Goal: Task Accomplishment & Management: Complete application form

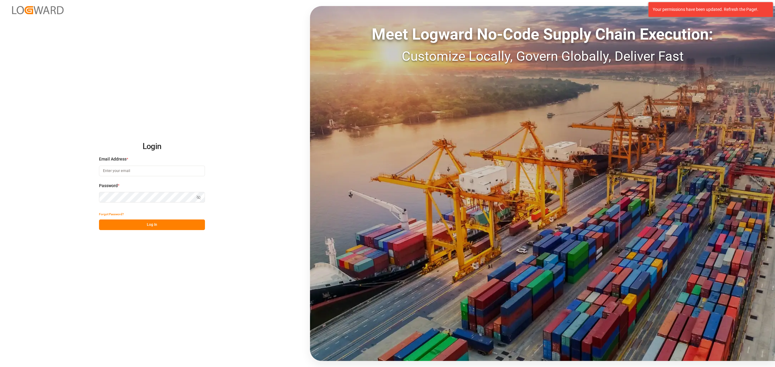
click at [144, 176] on input at bounding box center [152, 171] width 106 height 11
type input "[PERSON_NAME][EMAIL_ADDRESS][DOMAIN_NAME]"
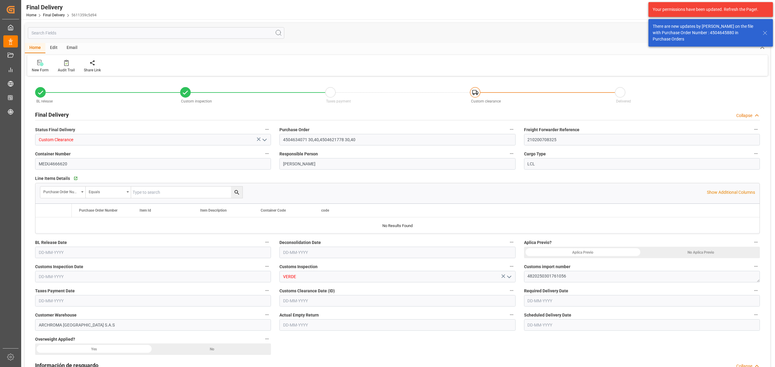
type input "4"
type input "[DATE]"
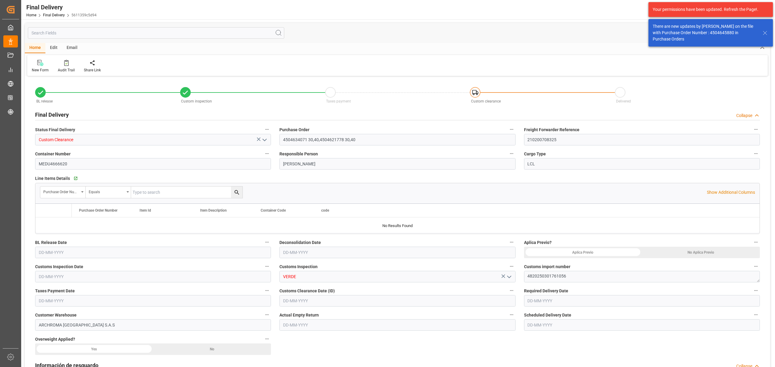
type input "[DATE]"
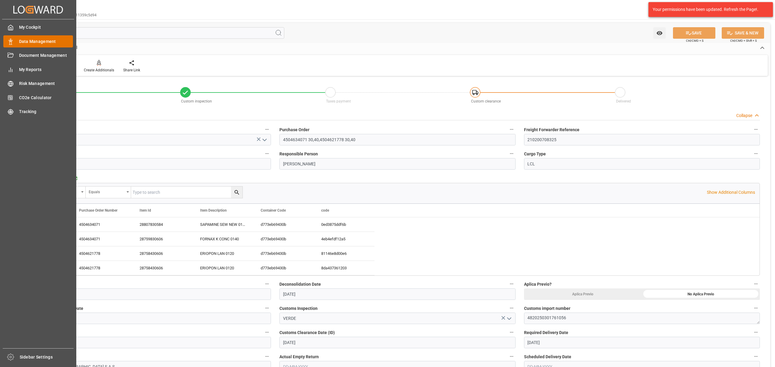
click at [11, 41] on icon at bounding box center [11, 42] width 6 height 6
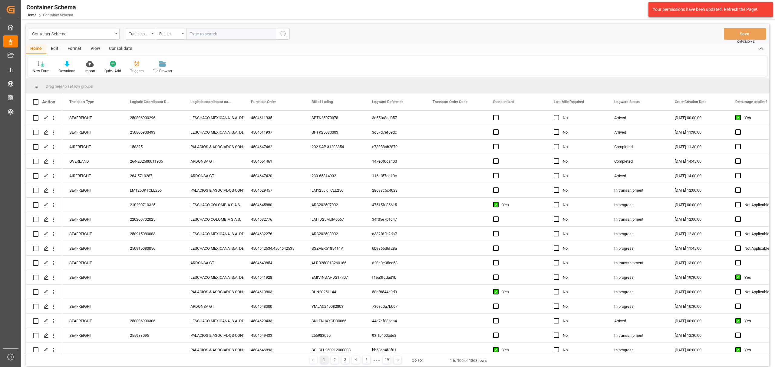
click at [143, 30] on div "Transport Type" at bounding box center [139, 33] width 21 height 7
click at [152, 101] on div "Purchase Order" at bounding box center [171, 100] width 90 height 13
click at [94, 37] on div "Container Schema" at bounding box center [72, 34] width 81 height 8
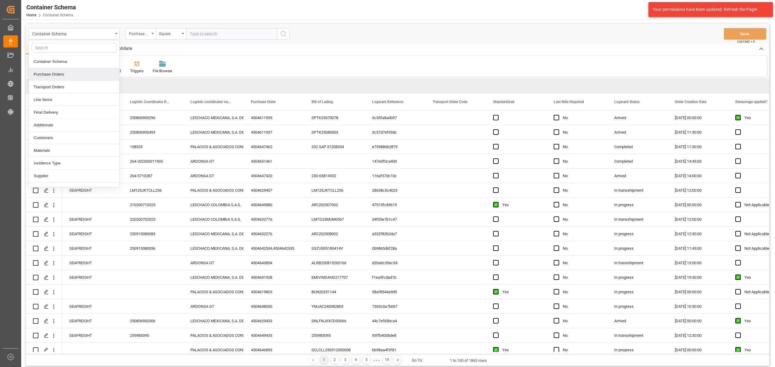
click at [88, 77] on div "Purchase Orders" at bounding box center [74, 74] width 90 height 13
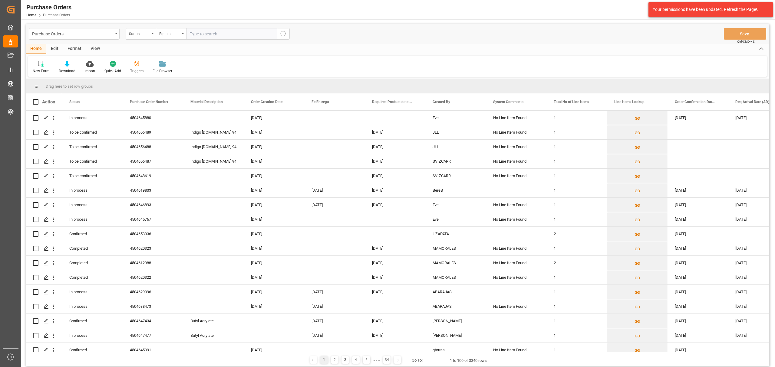
click at [140, 36] on div "Status" at bounding box center [139, 33] width 21 height 7
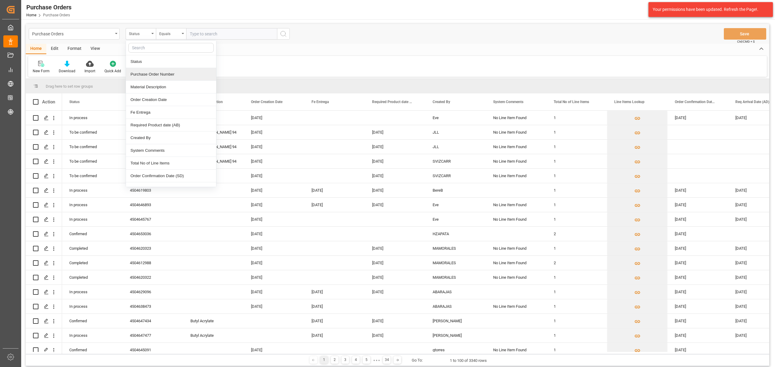
click at [148, 73] on div "Purchase Order Number" at bounding box center [171, 74] width 90 height 13
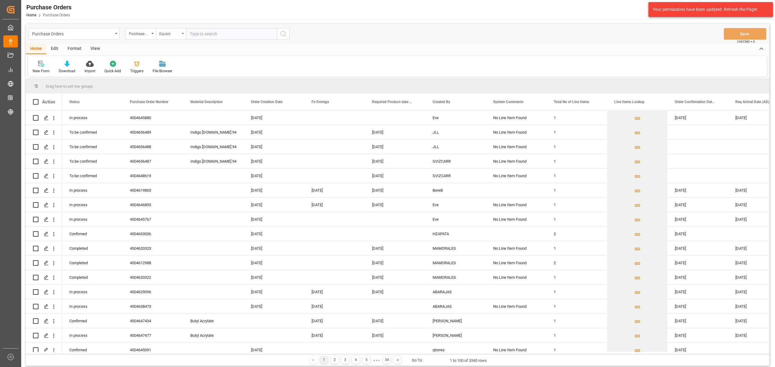
click at [177, 31] on div "Equals" at bounding box center [169, 33] width 21 height 7
click at [180, 73] on div "Fuzzy search" at bounding box center [201, 74] width 90 height 13
drag, startPoint x: 203, startPoint y: 31, endPoint x: 195, endPoint y: 25, distance: 9.3
click at [203, 31] on input "text" at bounding box center [231, 33] width 91 height 11
click at [228, 31] on input "text" at bounding box center [231, 33] width 91 height 11
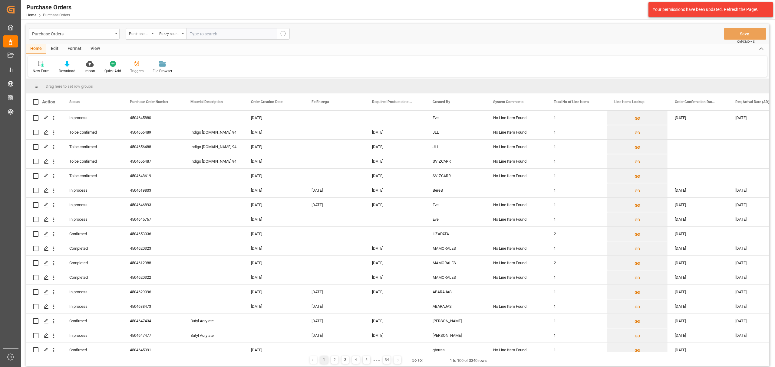
paste input "4504655399"
type input "4504655399"
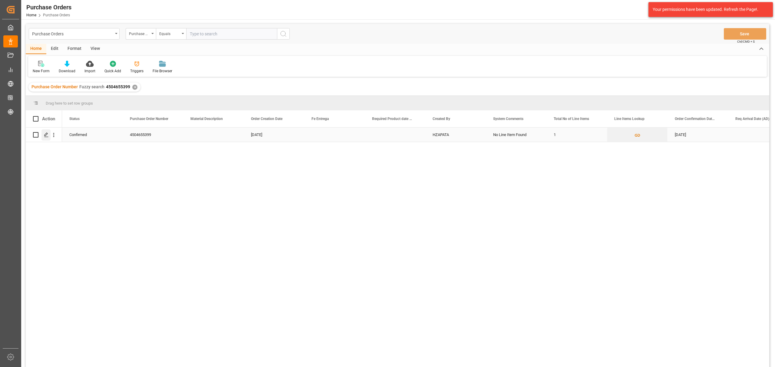
click at [47, 134] on polygon "Press SPACE to select this row." at bounding box center [45, 134] width 3 height 3
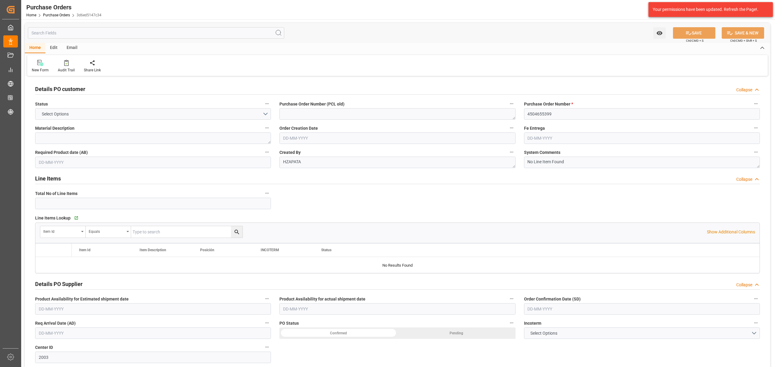
type input "1"
type input "[DATE]"
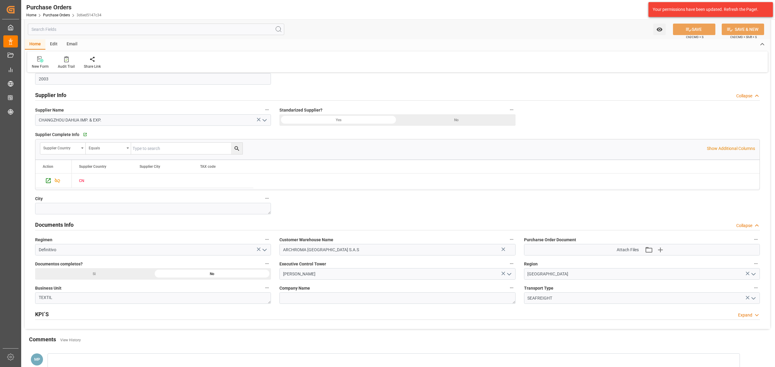
scroll to position [282, 0]
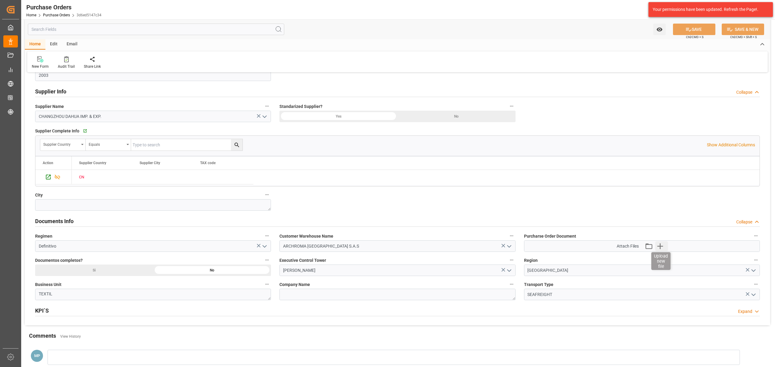
click at [662, 247] on icon "button" at bounding box center [660, 246] width 10 height 10
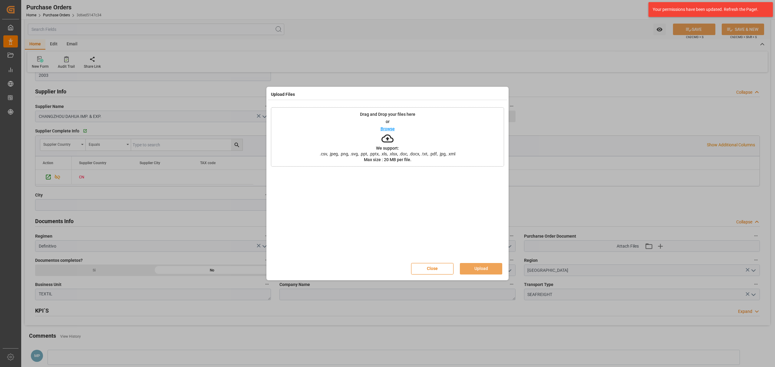
click at [388, 125] on div "Browse" at bounding box center [387, 128] width 14 height 7
click at [425, 270] on button "Close" at bounding box center [432, 268] width 42 height 11
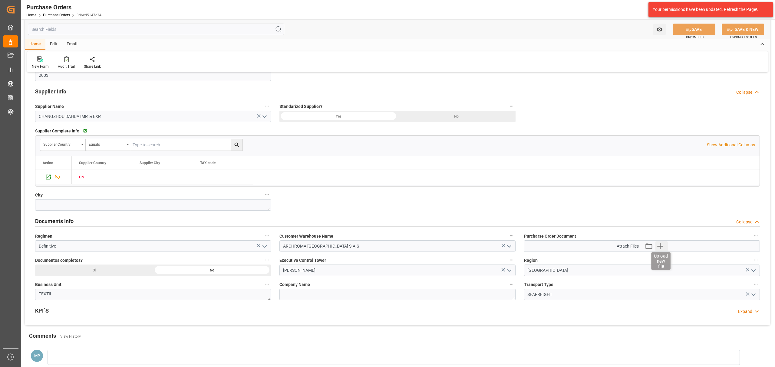
click at [660, 249] on icon "button" at bounding box center [660, 247] width 6 height 6
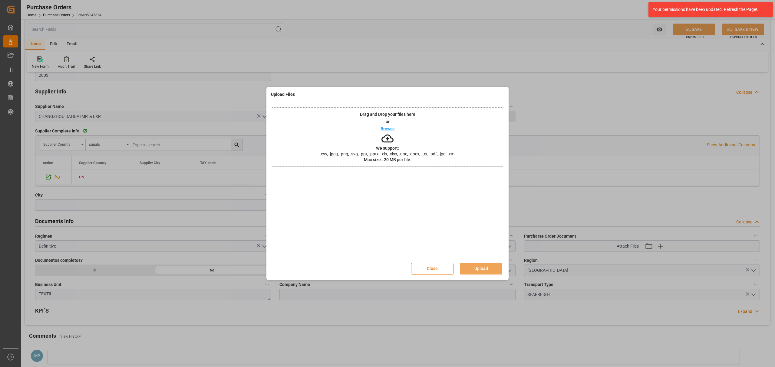
click at [384, 131] on p "Browse" at bounding box center [387, 129] width 14 height 4
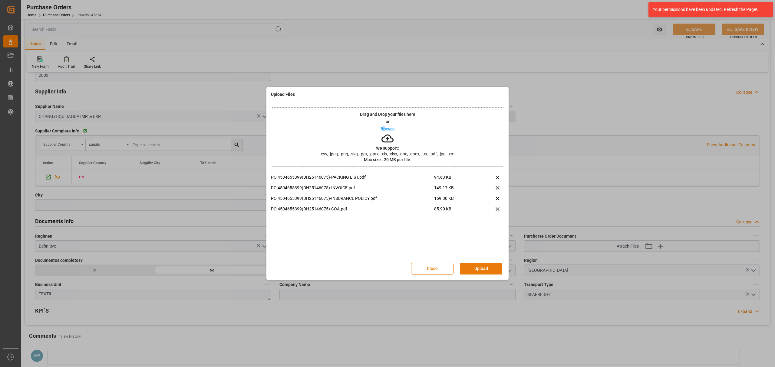
click at [481, 268] on button "Upload" at bounding box center [481, 268] width 42 height 11
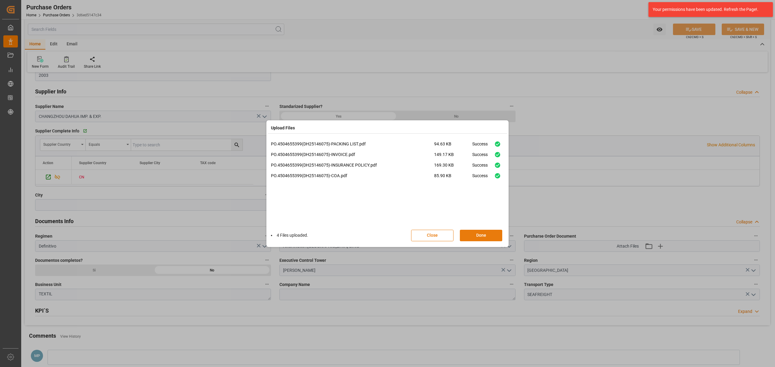
click at [479, 232] on button "Done" at bounding box center [481, 235] width 42 height 11
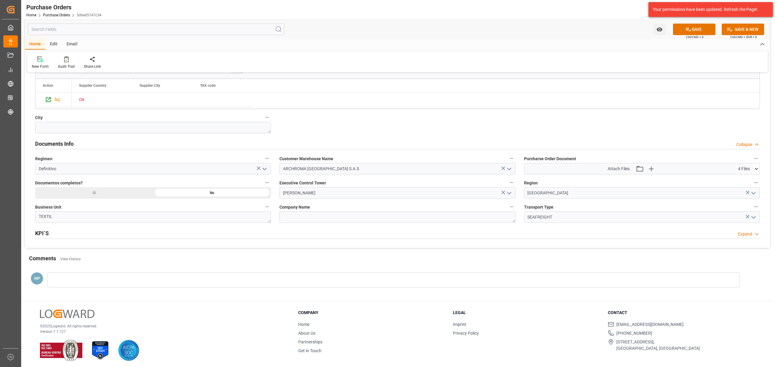
scroll to position [363, 0]
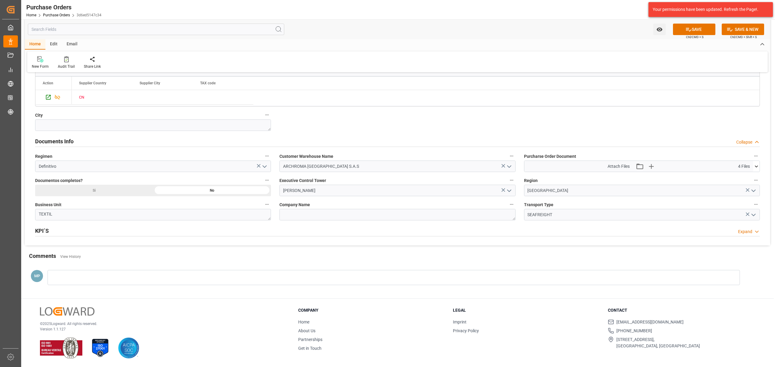
click at [83, 280] on div at bounding box center [394, 277] width 692 height 15
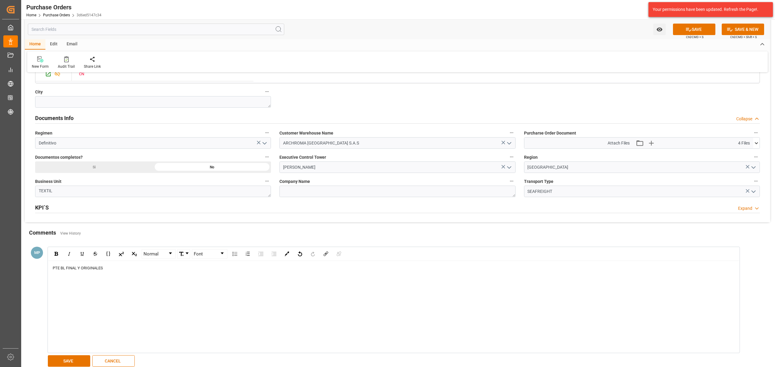
scroll to position [473, 0]
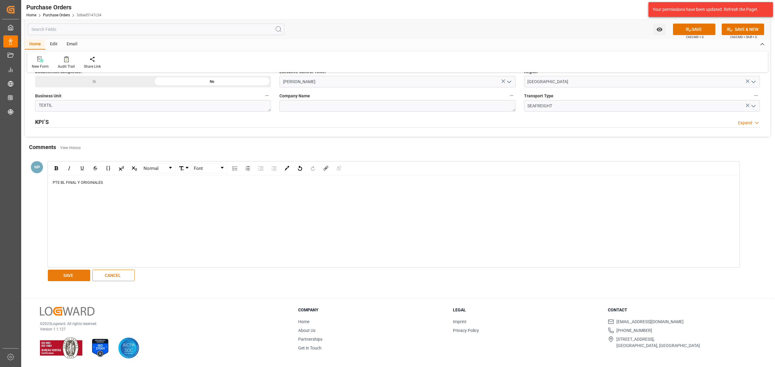
click at [80, 272] on button "SAVE" at bounding box center [69, 275] width 42 height 11
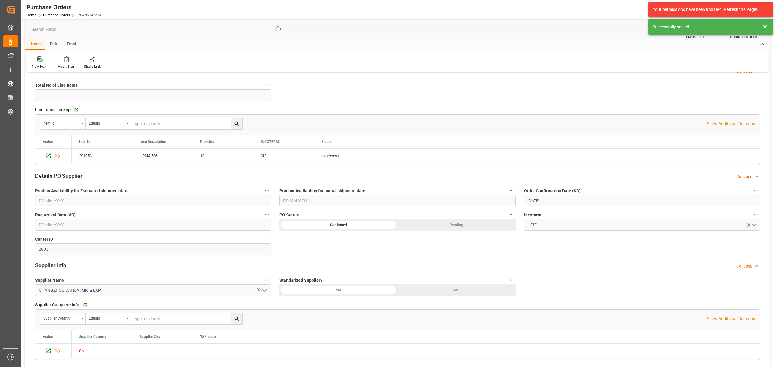
scroll to position [70, 0]
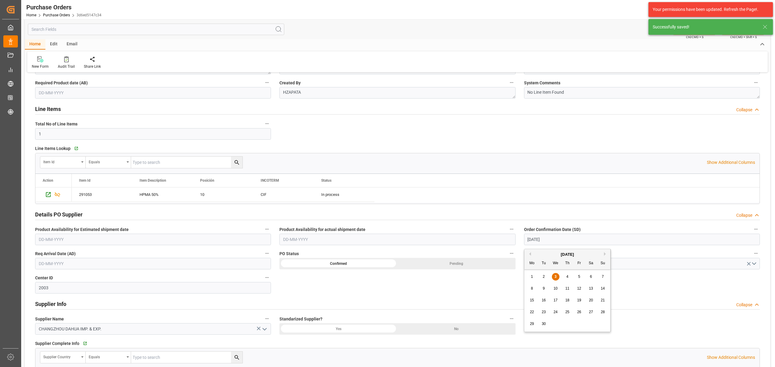
click at [556, 241] on input "[DATE]" at bounding box center [642, 239] width 236 height 11
click at [527, 290] on div "8 9 10 11 12 13 14" at bounding box center [567, 289] width 83 height 12
click at [532, 289] on span "8" at bounding box center [532, 289] width 2 height 4
type input "[DATE]"
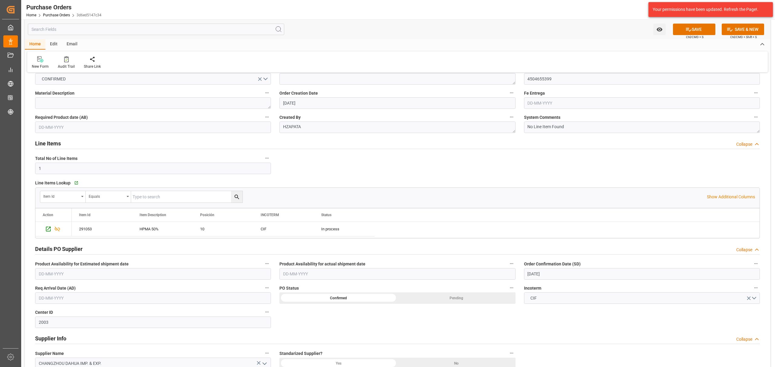
scroll to position [0, 0]
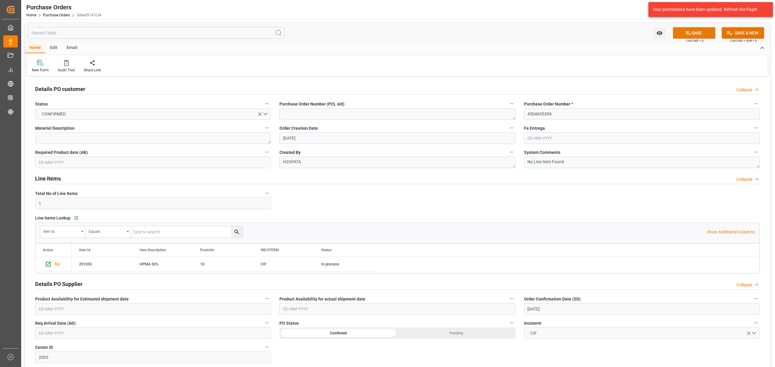
click at [686, 28] on button "SAVE" at bounding box center [694, 32] width 42 height 11
click at [657, 35] on icon "open menu" at bounding box center [659, 33] width 6 height 6
click at [641, 44] on span "Start Watching" at bounding box center [633, 46] width 55 height 6
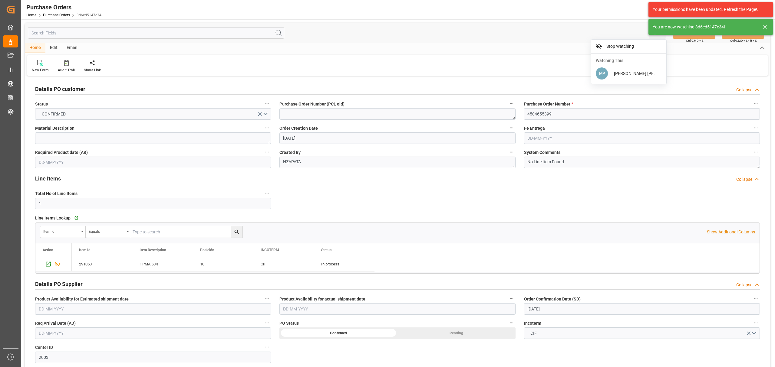
click at [68, 49] on div "Email" at bounding box center [72, 48] width 20 height 10
click at [49, 64] on div at bounding box center [41, 63] width 18 height 6
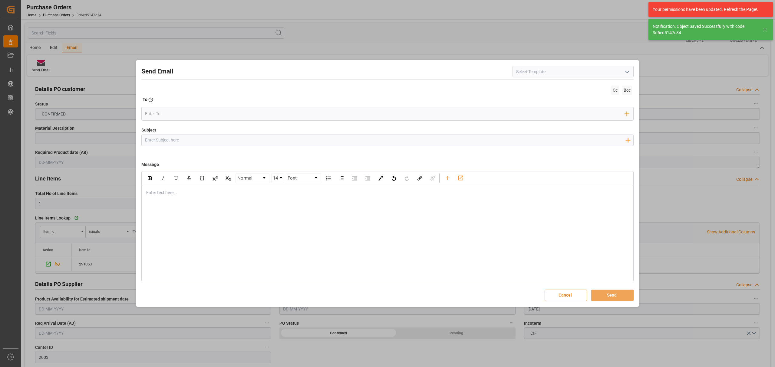
click at [173, 137] on input "Subject" at bounding box center [385, 140] width 487 height 11
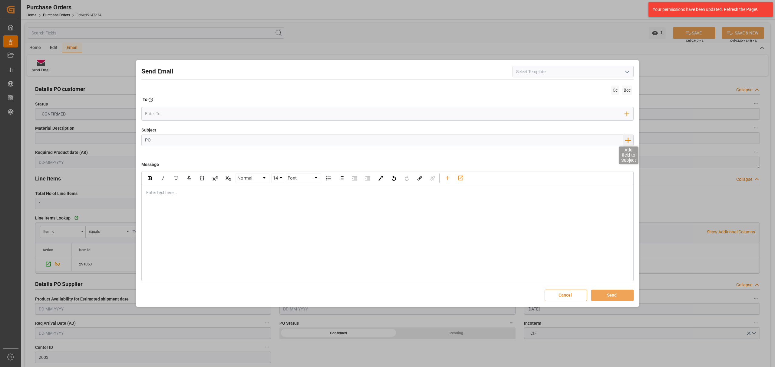
click at [627, 139] on icon "button" at bounding box center [628, 140] width 6 height 6
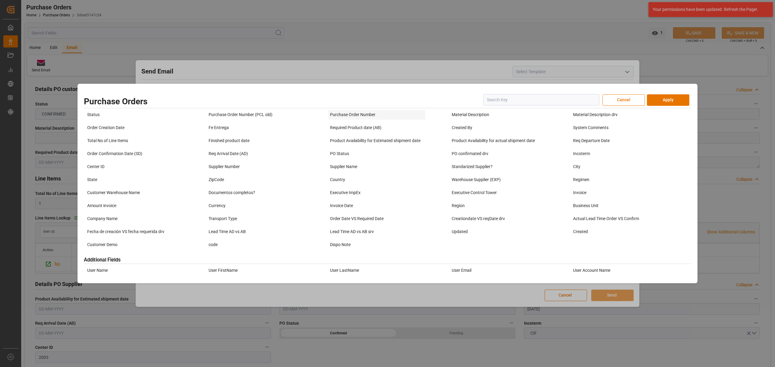
click at [343, 115] on div "Purchase Order Number" at bounding box center [376, 115] width 97 height 10
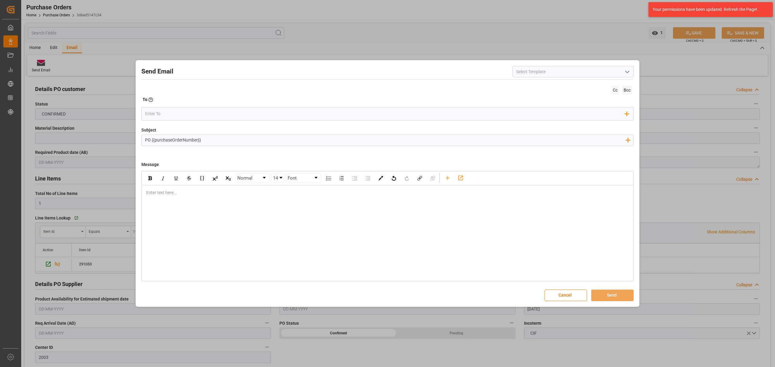
click at [290, 142] on input "PO {{purchaseOrderNumber}}" at bounding box center [385, 140] width 487 height 11
paste input "CHANGZHOU DAHUA IMP & EXP//ARCHROMA [GEOGRAPHIC_DATA]//BUN"
type input "PO {{purchaseOrderNumber}} //TE//DOCUMENTOS//CHANGZHOU DAHUA IMP & EXP//ARCHROM…"
click at [165, 198] on div "Enter text here..." at bounding box center [387, 193] width 491 height 15
click at [211, 192] on div "rdw-editor" at bounding box center [387, 193] width 482 height 6
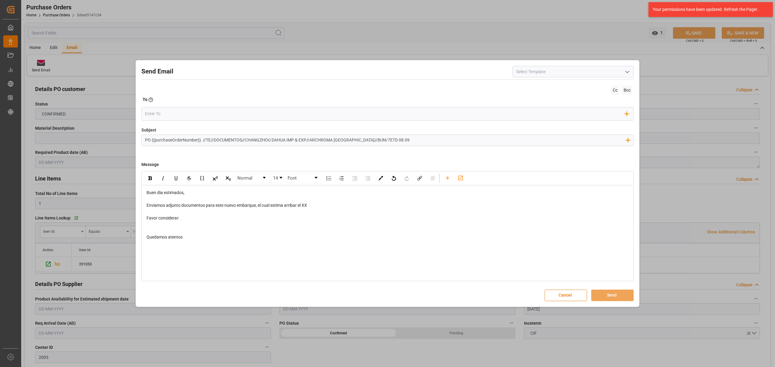
click at [317, 209] on div "rdw-editor" at bounding box center [387, 212] width 482 height 6
drag, startPoint x: 310, startPoint y: 205, endPoint x: 286, endPoint y: 206, distance: 24.8
click at [286, 206] on div "Enviamos adjunto documentos para este nuevo embarque, el cual estima arribar el…" at bounding box center [387, 205] width 482 height 6
click at [370, 140] on input "PO {{purchaseOrderNumber}} //TE//DOCUMENTOS//CHANGZHOU DAHUA IMP & EXP//ARCHROM…" at bounding box center [385, 140] width 487 height 11
type input "PO {{purchaseOrderNumber}} //TE//DOCUMENTOS//CHANGZHOU DAHUA IMP & EXP//ARCHROM…"
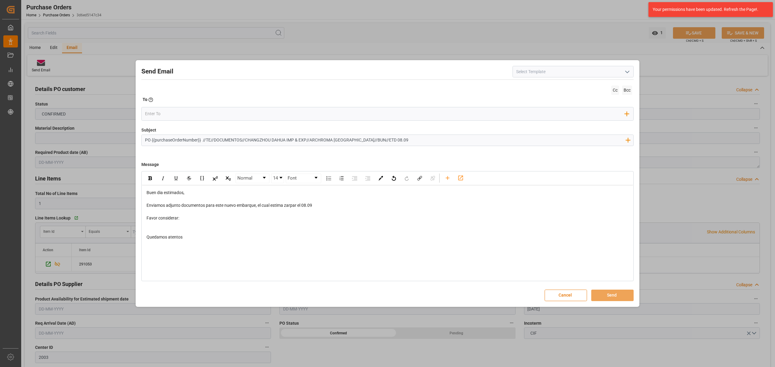
click at [178, 223] on div "rdw-editor" at bounding box center [387, 225] width 482 height 6
click at [166, 102] on div "To Enter the TO Email address" at bounding box center [387, 101] width 492 height 8
click at [447, 176] on icon "rdw-toolbar" at bounding box center [447, 178] width 6 height 6
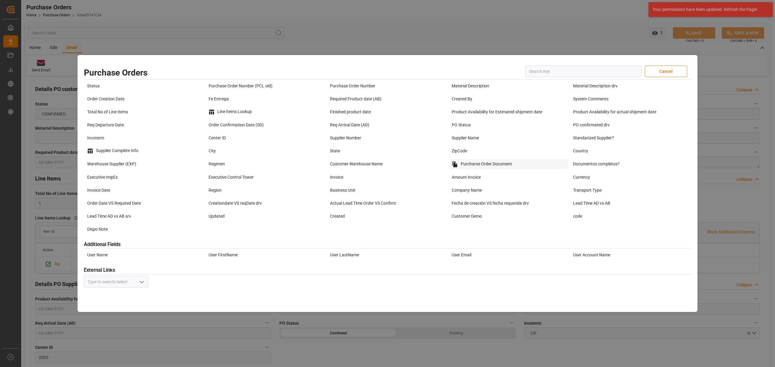
click at [494, 167] on div "Purcharse Order Document" at bounding box center [509, 164] width 118 height 10
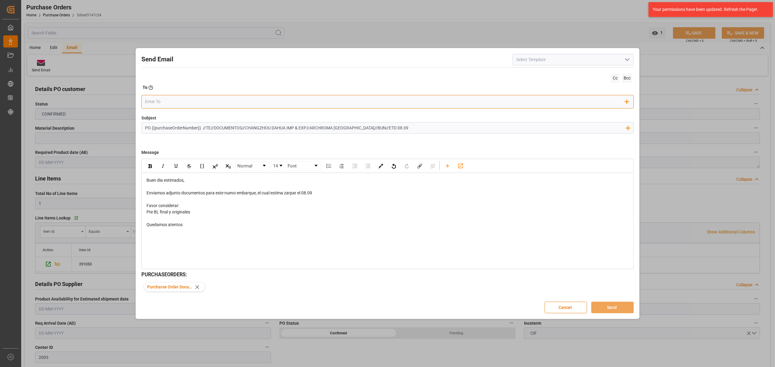
click at [188, 96] on div "Add Field to To" at bounding box center [387, 102] width 492 height 14
click at [188, 103] on input "email" at bounding box center [385, 101] width 480 height 9
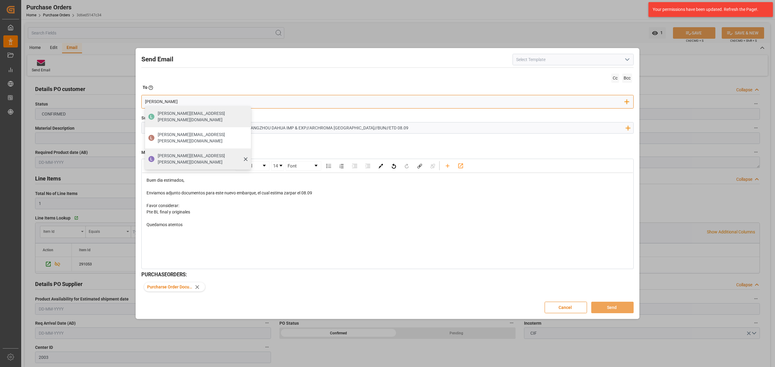
type input "[PERSON_NAME]"
click at [186, 153] on span "[PERSON_NAME][EMAIL_ADDRESS][PERSON_NAME][DOMAIN_NAME]" at bounding box center [202, 159] width 89 height 13
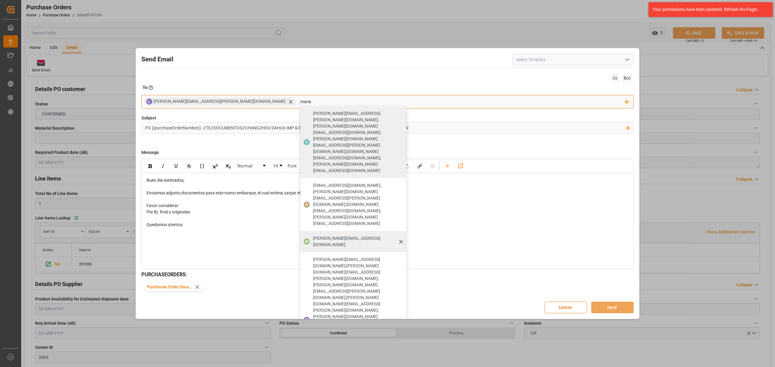
type input "maria"
drag, startPoint x: 244, startPoint y: 142, endPoint x: 247, endPoint y: 140, distance: 3.9
click at [313, 235] on span "[PERSON_NAME][EMAIL_ADDRESS][DOMAIN_NAME]" at bounding box center [357, 241] width 89 height 13
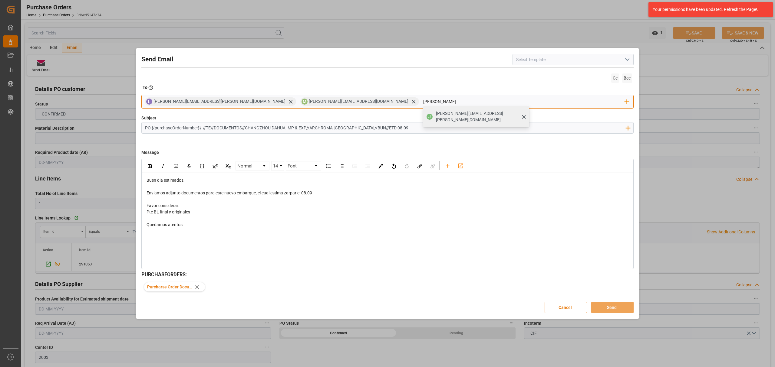
type input "[PERSON_NAME]"
click at [436, 114] on span "[PERSON_NAME][EMAIL_ADDRESS][PERSON_NAME][DOMAIN_NAME]" at bounding box center [480, 116] width 89 height 13
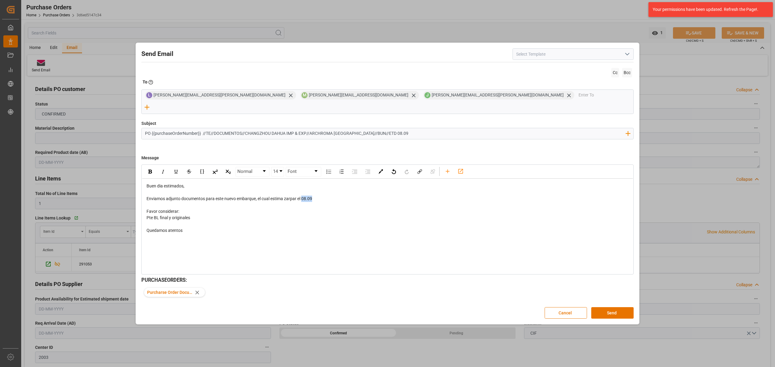
drag, startPoint x: 311, startPoint y: 196, endPoint x: 303, endPoint y: 195, distance: 8.0
click at [303, 196] on div "Enviamos adjunto documentos para este nuevo embarque, el cual estima zarpar el …" at bounding box center [387, 199] width 482 height 6
click at [147, 168] on div "rdw-inline-control" at bounding box center [150, 171] width 11 height 9
click at [484, 255] on div "Normal 14 Font Buen dia estimados, Enviamos adjunto documentos para este nuevo …" at bounding box center [387, 220] width 492 height 110
click at [614, 308] on button "Send" at bounding box center [612, 312] width 42 height 11
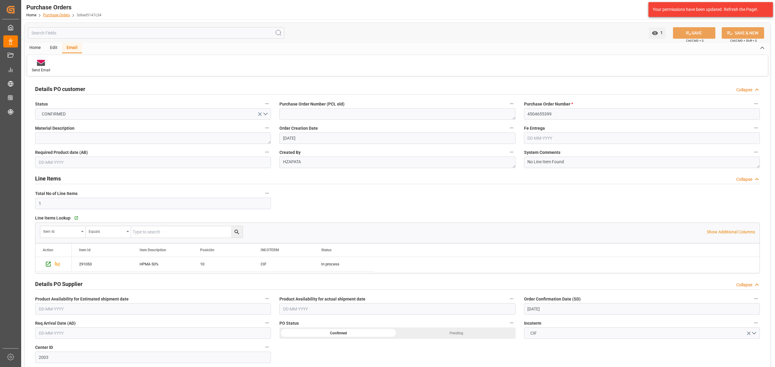
click at [54, 14] on link "Purchase Orders" at bounding box center [56, 15] width 27 height 4
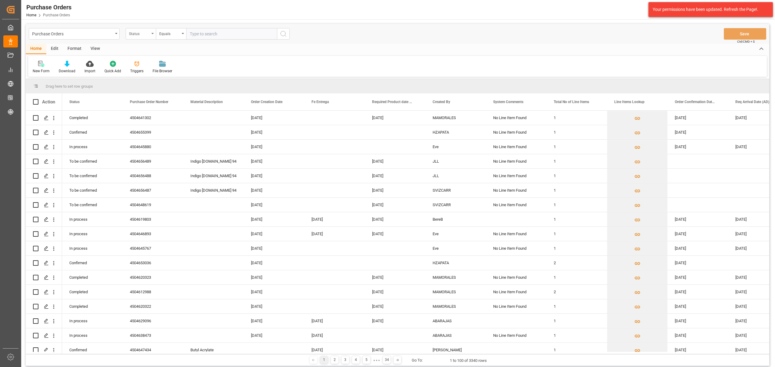
click at [139, 31] on div "Status" at bounding box center [139, 33] width 21 height 7
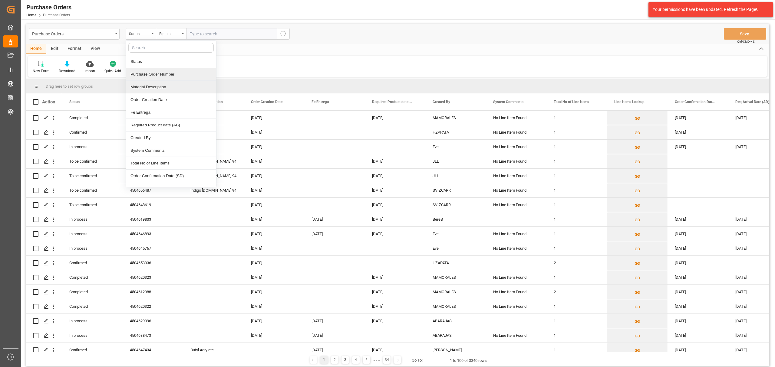
click at [156, 74] on div "Purchase Order Number" at bounding box center [171, 74] width 90 height 13
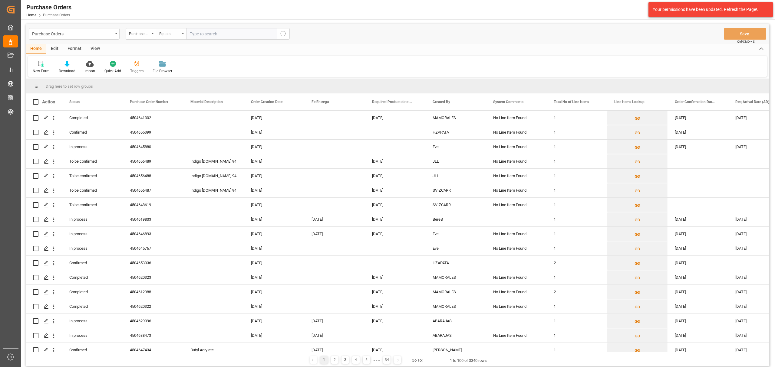
drag, startPoint x: 168, startPoint y: 29, endPoint x: 171, endPoint y: 33, distance: 5.1
click at [168, 30] on div "Equals" at bounding box center [169, 33] width 21 height 7
click at [193, 78] on div "Fuzzy search" at bounding box center [201, 74] width 90 height 13
click at [218, 34] on input "text" at bounding box center [231, 33] width 91 height 11
paste input "4504620737"
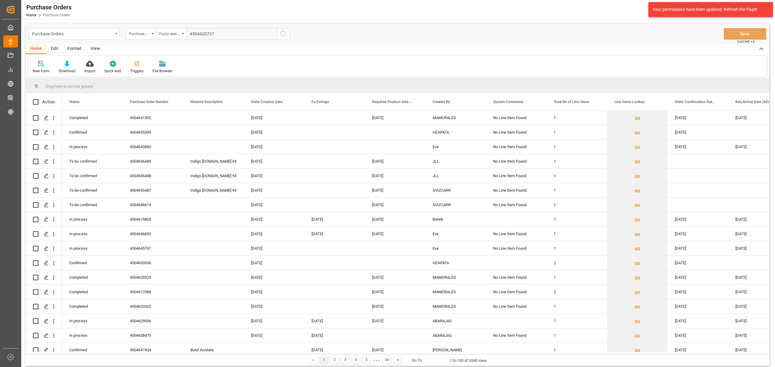
type input "4504620737"
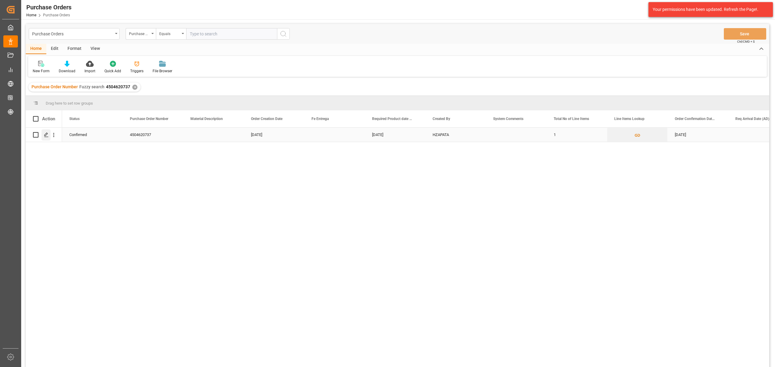
click at [50, 134] on div "Press SPACE to select this row." at bounding box center [45, 135] width 9 height 11
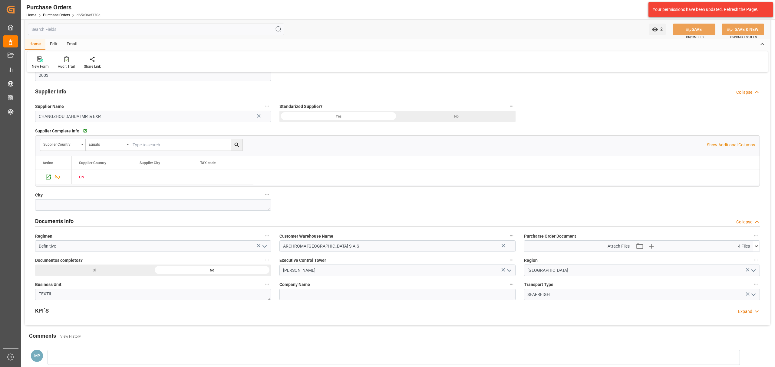
scroll to position [384, 0]
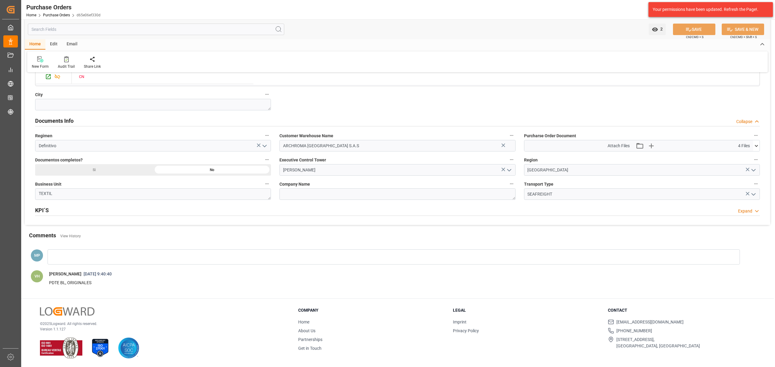
click at [754, 148] on icon at bounding box center [756, 146] width 6 height 6
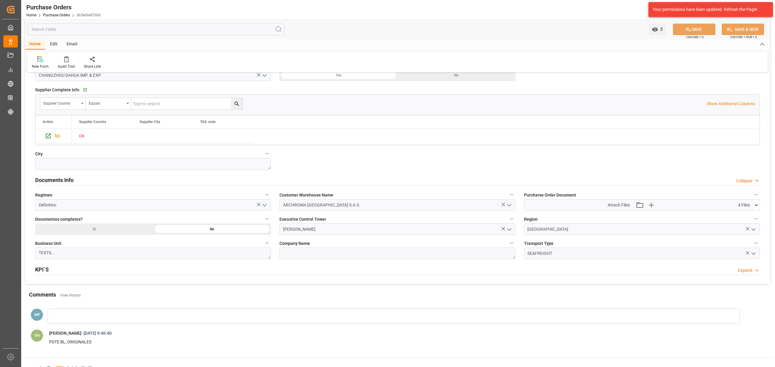
scroll to position [263, 0]
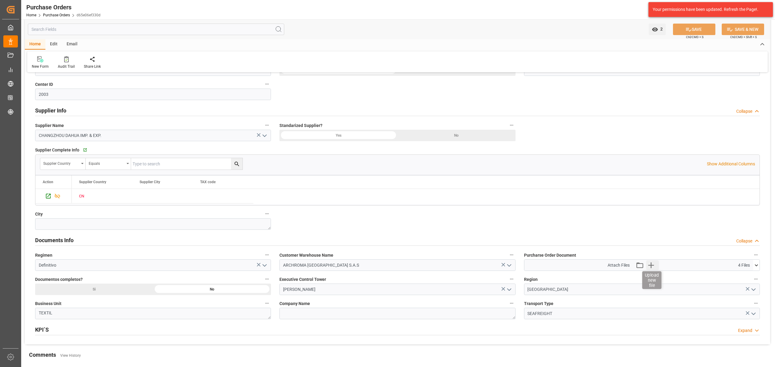
click at [651, 264] on icon "button" at bounding box center [651, 266] width 10 height 10
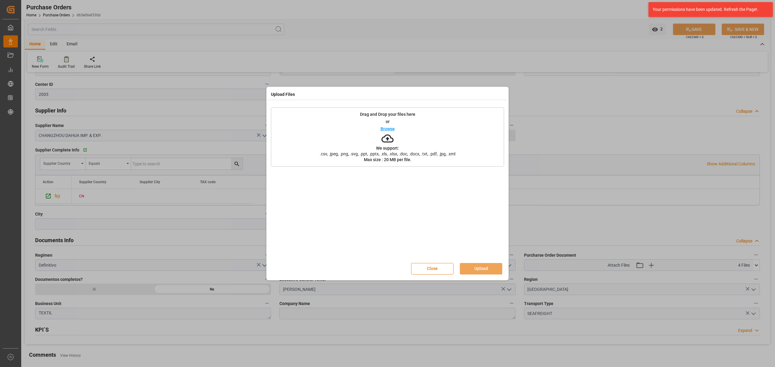
click at [386, 124] on p "or" at bounding box center [388, 122] width 4 height 4
click at [485, 263] on div "Close Upload" at bounding box center [387, 269] width 233 height 20
click at [487, 266] on button "Upload" at bounding box center [481, 268] width 42 height 11
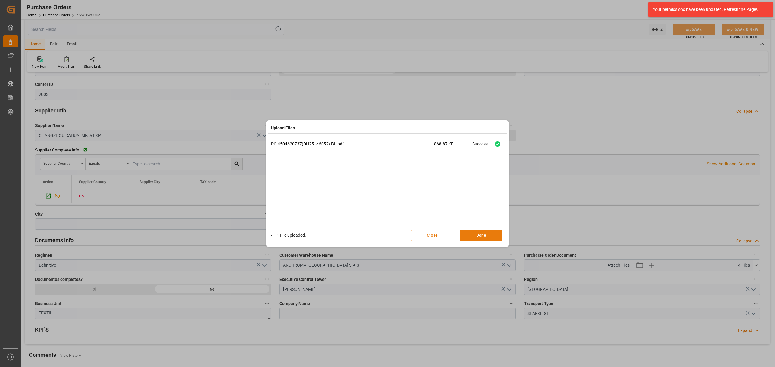
click at [488, 234] on button "Done" at bounding box center [481, 235] width 42 height 11
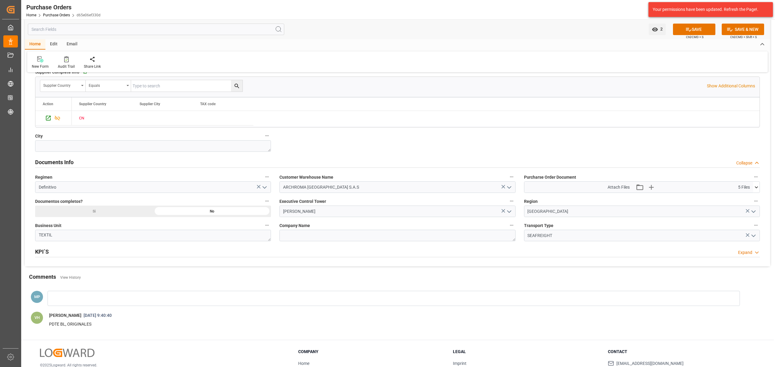
scroll to position [344, 0]
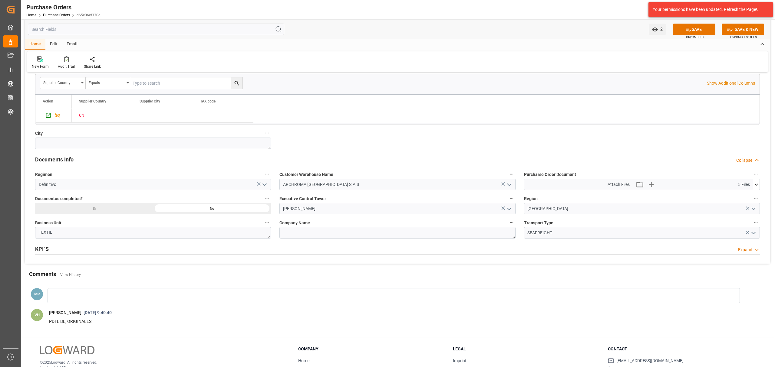
click at [683, 31] on button "SAVE" at bounding box center [694, 29] width 42 height 11
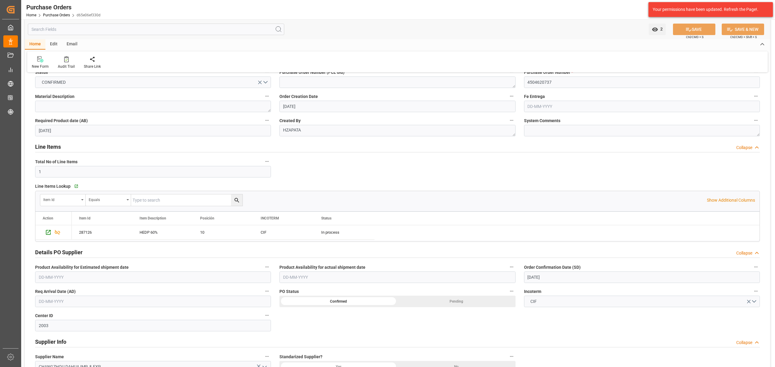
scroll to position [21, 0]
